Goal: Information Seeking & Learning: Learn about a topic

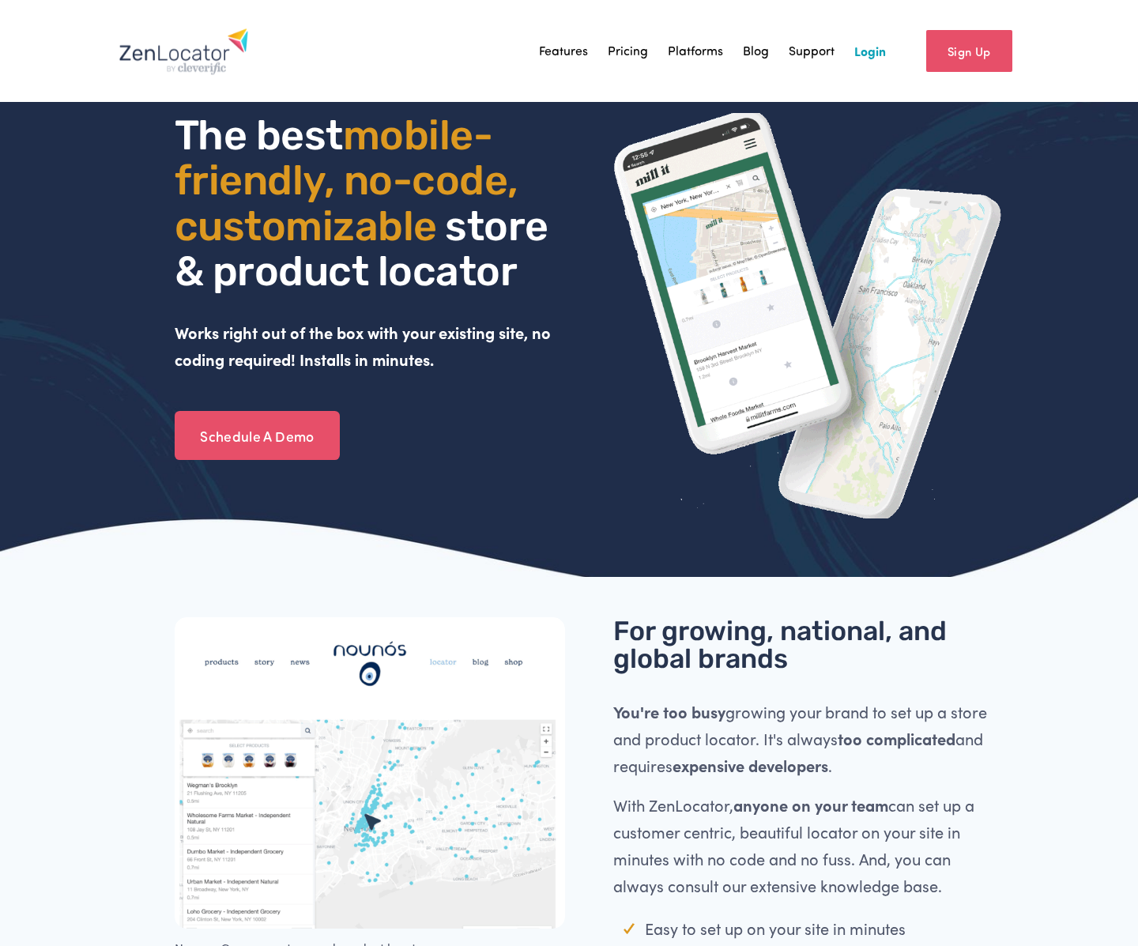
click at [570, 55] on link "Features" at bounding box center [563, 51] width 49 height 24
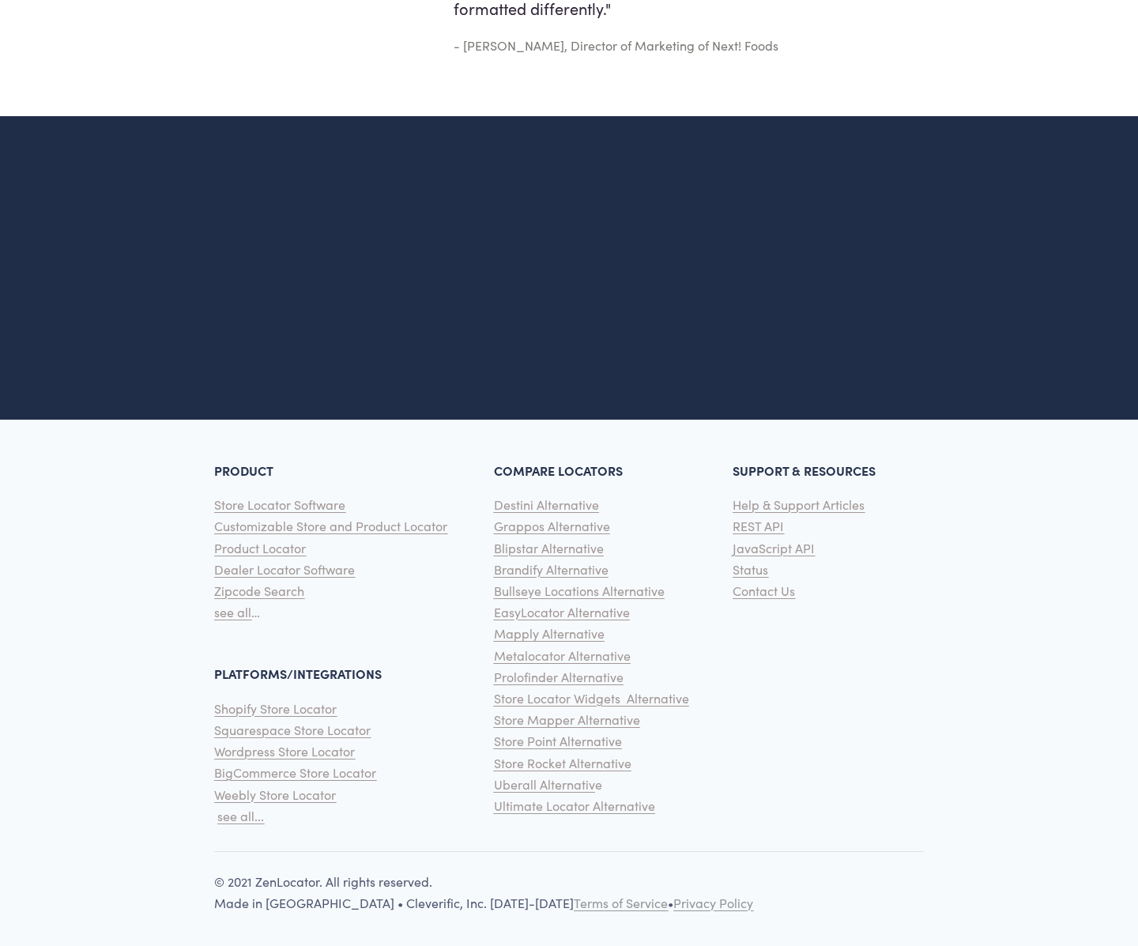
scroll to position [3131, 0]
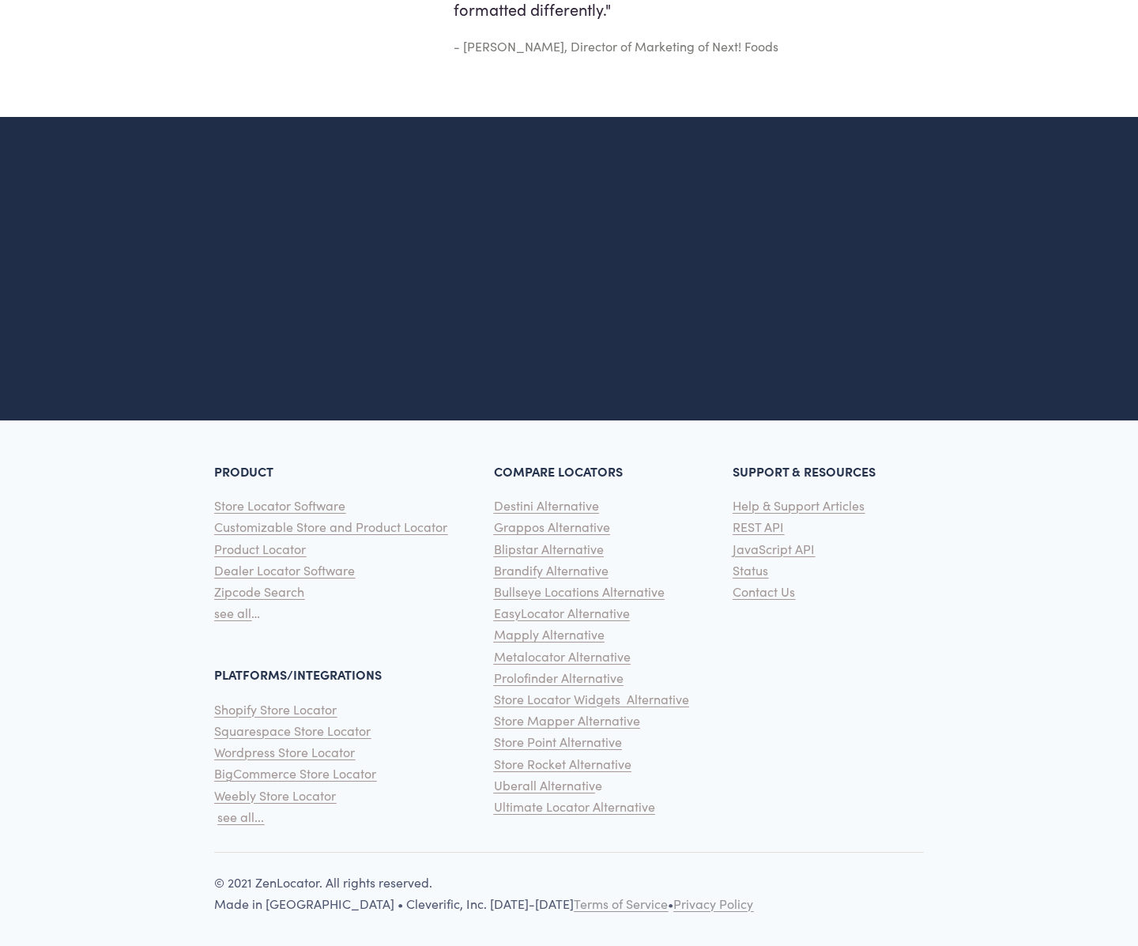
click at [323, 726] on span "Squarespace Store Locator" at bounding box center [292, 730] width 156 height 17
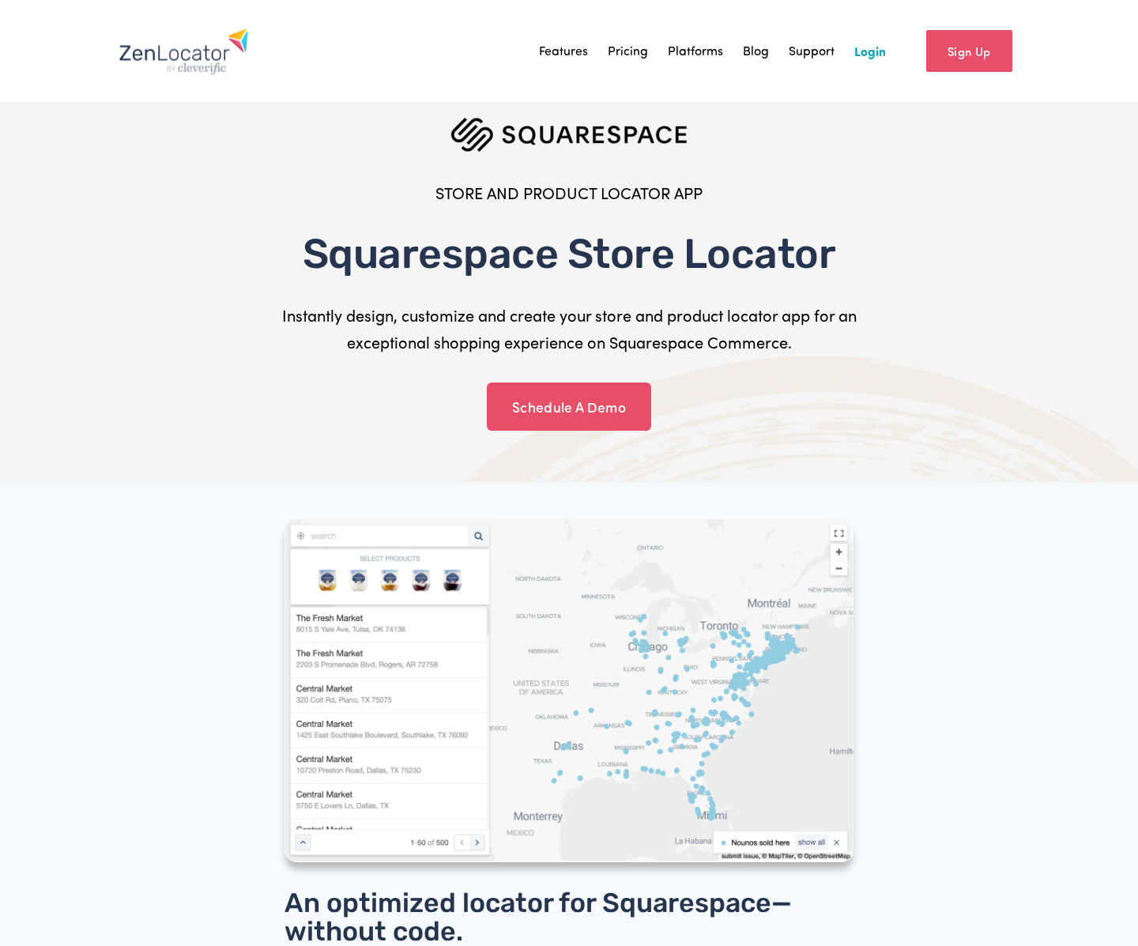
click at [628, 47] on link "Pricing" at bounding box center [628, 51] width 40 height 24
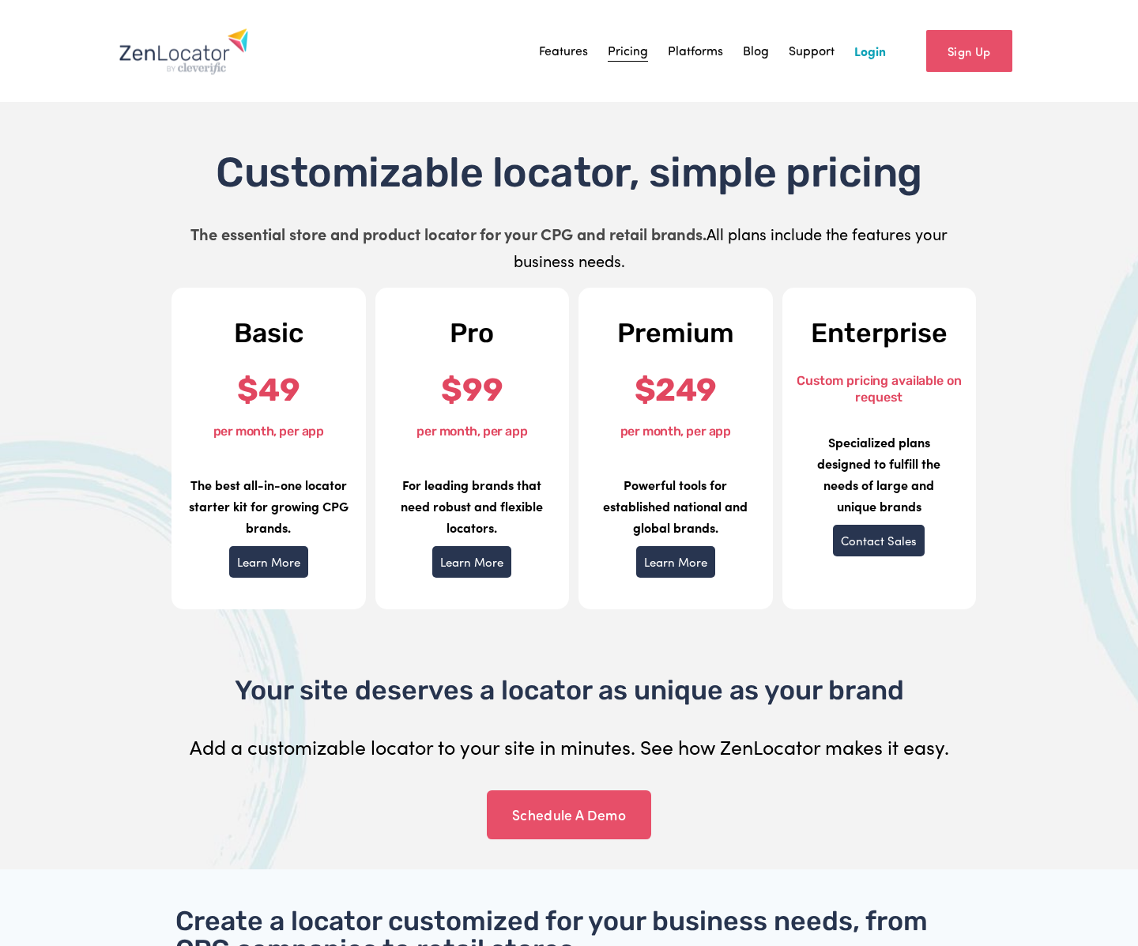
click at [277, 566] on link "Learn More" at bounding box center [268, 562] width 79 height 32
click at [194, 45] on img at bounding box center [184, 51] width 130 height 47
